Goal: Check status

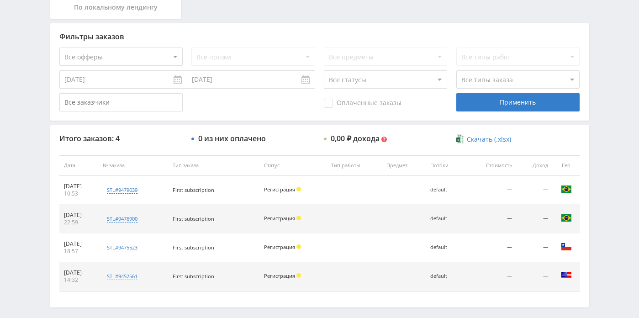
scroll to position [220, 0]
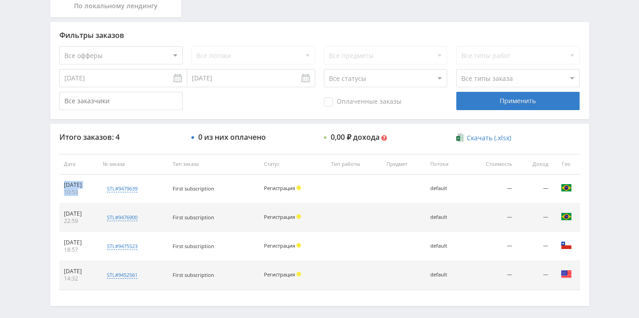
copy td "[DATE] 10:53"
drag, startPoint x: 80, startPoint y: 191, endPoint x: 63, endPoint y: 188, distance: 17.7
click at [63, 188] on td "[DATE] 10:53" at bounding box center [78, 189] width 39 height 29
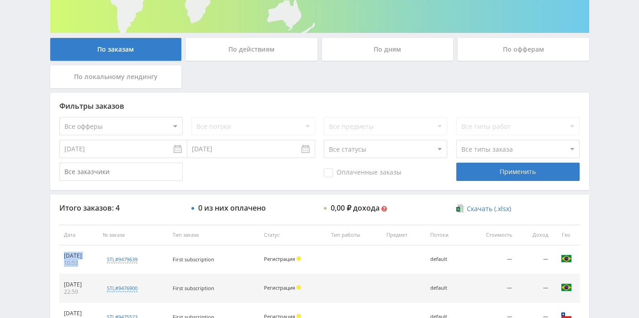
scroll to position [145, 0]
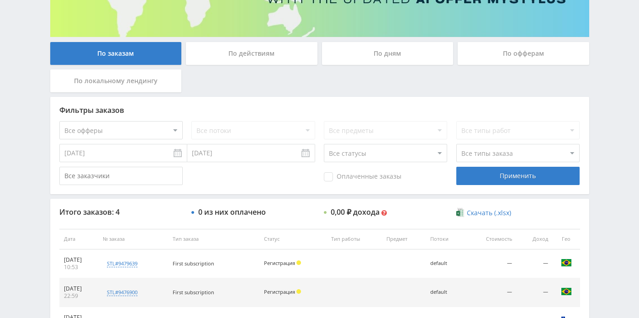
click at [364, 59] on div "По дням" at bounding box center [388, 53] width 132 height 23
click at [0, 0] on input "По дням" at bounding box center [0, 0] width 0 height 0
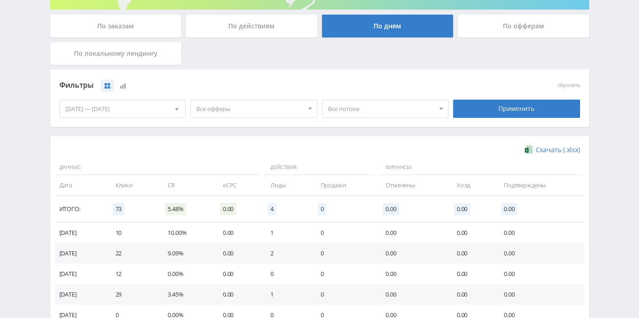
scroll to position [174, 0]
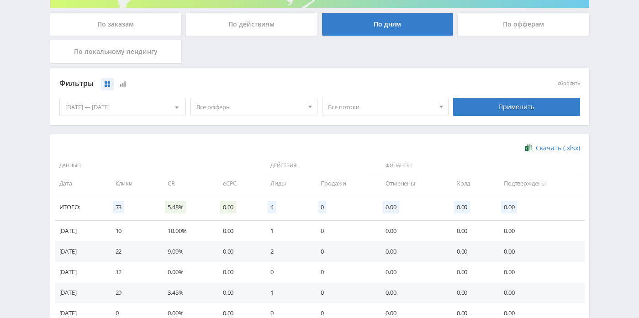
click at [165, 111] on div "[DATE] — [DATE]" at bounding box center [123, 106] width 126 height 17
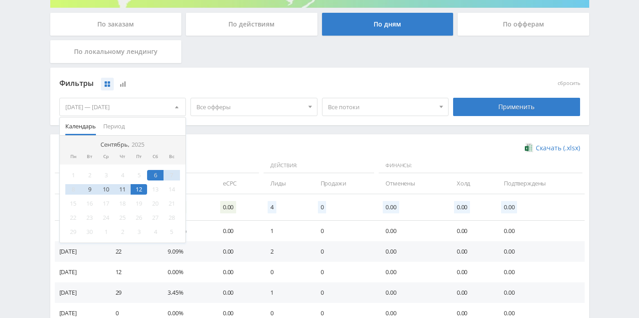
click at [141, 189] on div "12" at bounding box center [139, 189] width 16 height 11
click at [121, 191] on div "11" at bounding box center [122, 189] width 16 height 11
click at [142, 192] on div "12" at bounding box center [139, 189] width 16 height 11
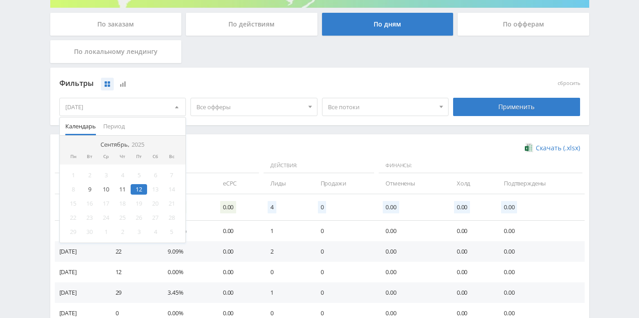
click at [492, 97] on div "Применить" at bounding box center [517, 107] width 132 height 26
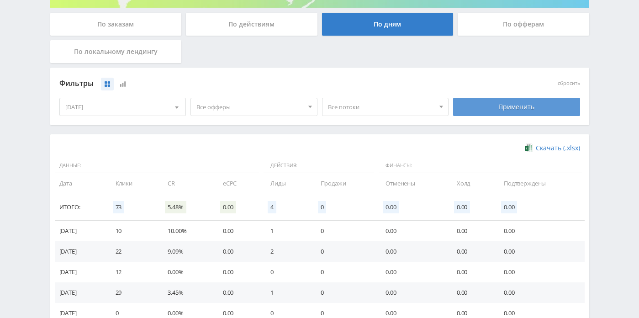
click at [488, 108] on div "Применить" at bounding box center [516, 107] width 127 height 18
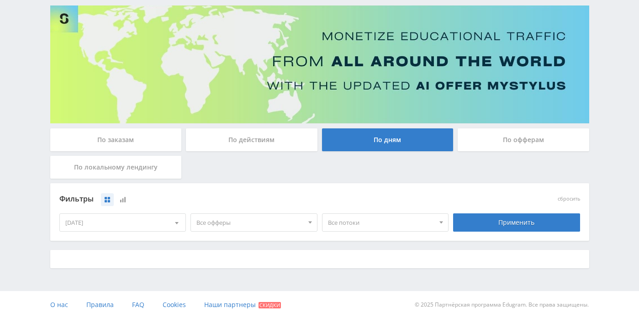
scroll to position [157, 0]
